Goal: Information Seeking & Learning: Learn about a topic

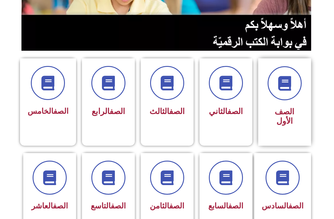
scroll to position [117, 0]
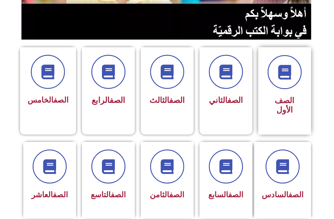
click at [284, 100] on span "الصف الأول" at bounding box center [284, 105] width 20 height 19
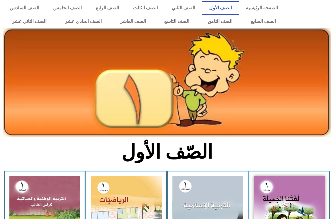
scroll to position [117, 0]
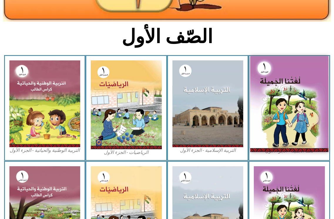
click at [295, 113] on img at bounding box center [289, 104] width 78 height 96
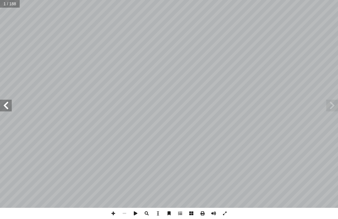
click at [8, 104] on span at bounding box center [6, 106] width 12 height 12
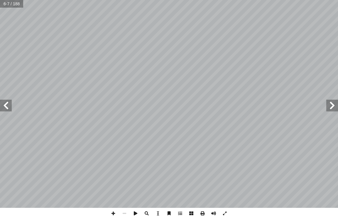
click at [8, 104] on span at bounding box center [6, 106] width 12 height 12
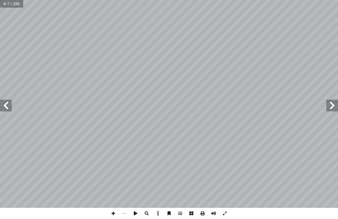
click at [8, 104] on span at bounding box center [6, 106] width 12 height 12
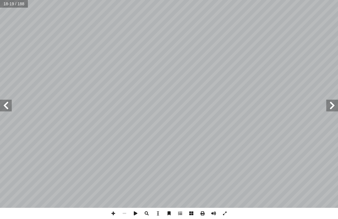
click at [1, 101] on span at bounding box center [6, 106] width 12 height 12
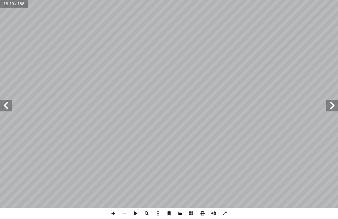
click at [1, 101] on span at bounding box center [6, 106] width 12 height 12
click at [1, 107] on span at bounding box center [6, 106] width 12 height 12
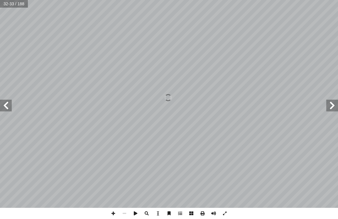
click at [1, 106] on span at bounding box center [6, 106] width 12 height 12
drag, startPoint x: 4, startPoint y: 105, endPoint x: 6, endPoint y: 102, distance: 4.0
click at [5, 104] on span at bounding box center [6, 106] width 12 height 12
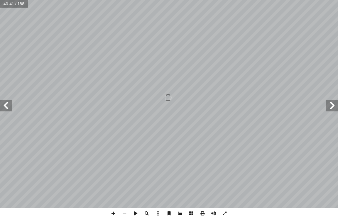
click at [10, 102] on span at bounding box center [6, 106] width 12 height 12
click at [332, 111] on span at bounding box center [332, 106] width 12 height 12
click at [1, 108] on span at bounding box center [6, 106] width 12 height 12
click at [328, 108] on span at bounding box center [332, 106] width 12 height 12
click at [4, 105] on span at bounding box center [6, 106] width 12 height 12
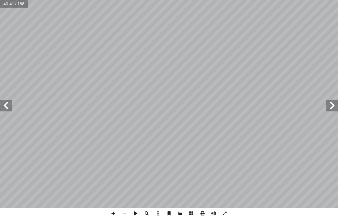
click at [1, 110] on span at bounding box center [6, 106] width 12 height 12
click at [10, 103] on span at bounding box center [6, 106] width 12 height 12
